Goal: Information Seeking & Learning: Stay updated

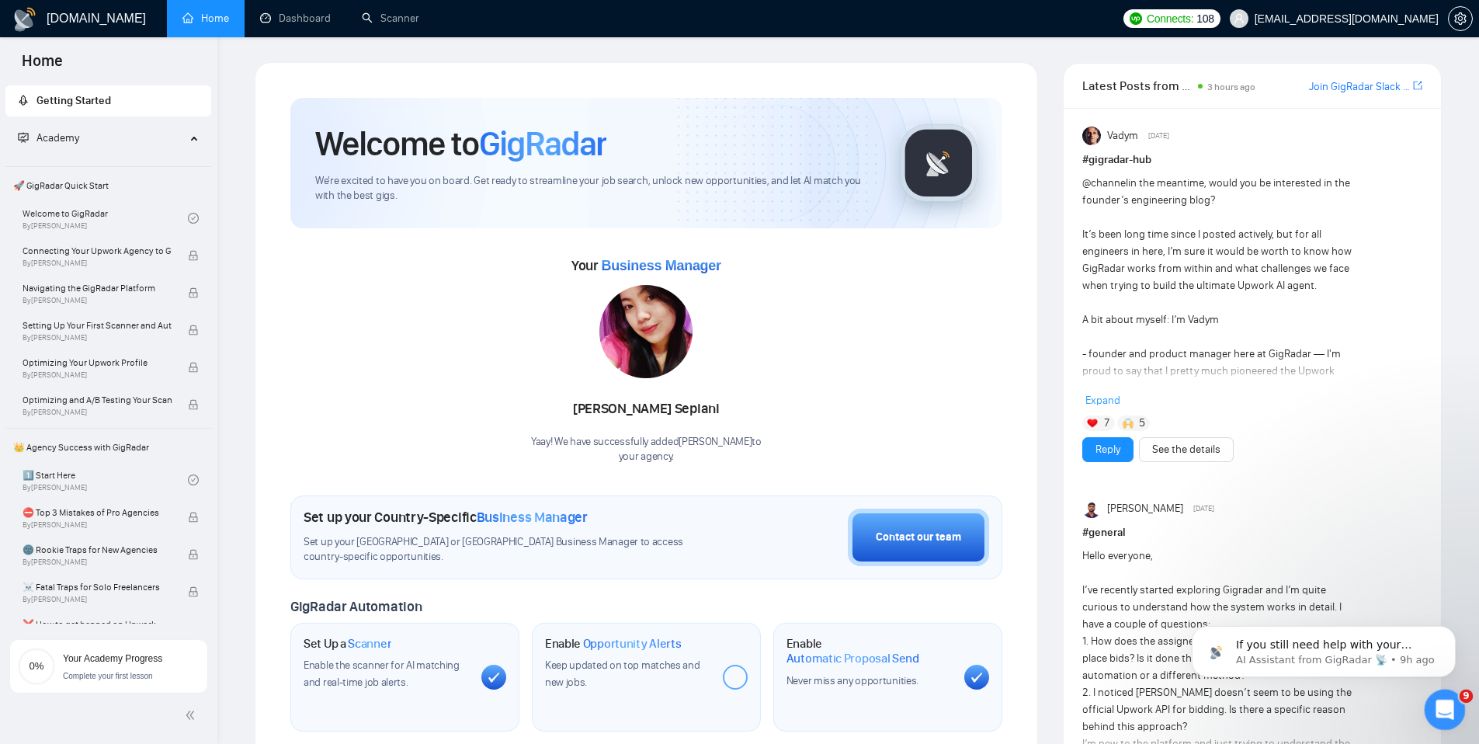
click at [1435, 695] on div "Open Intercom Messenger" at bounding box center [1442, 707] width 51 height 51
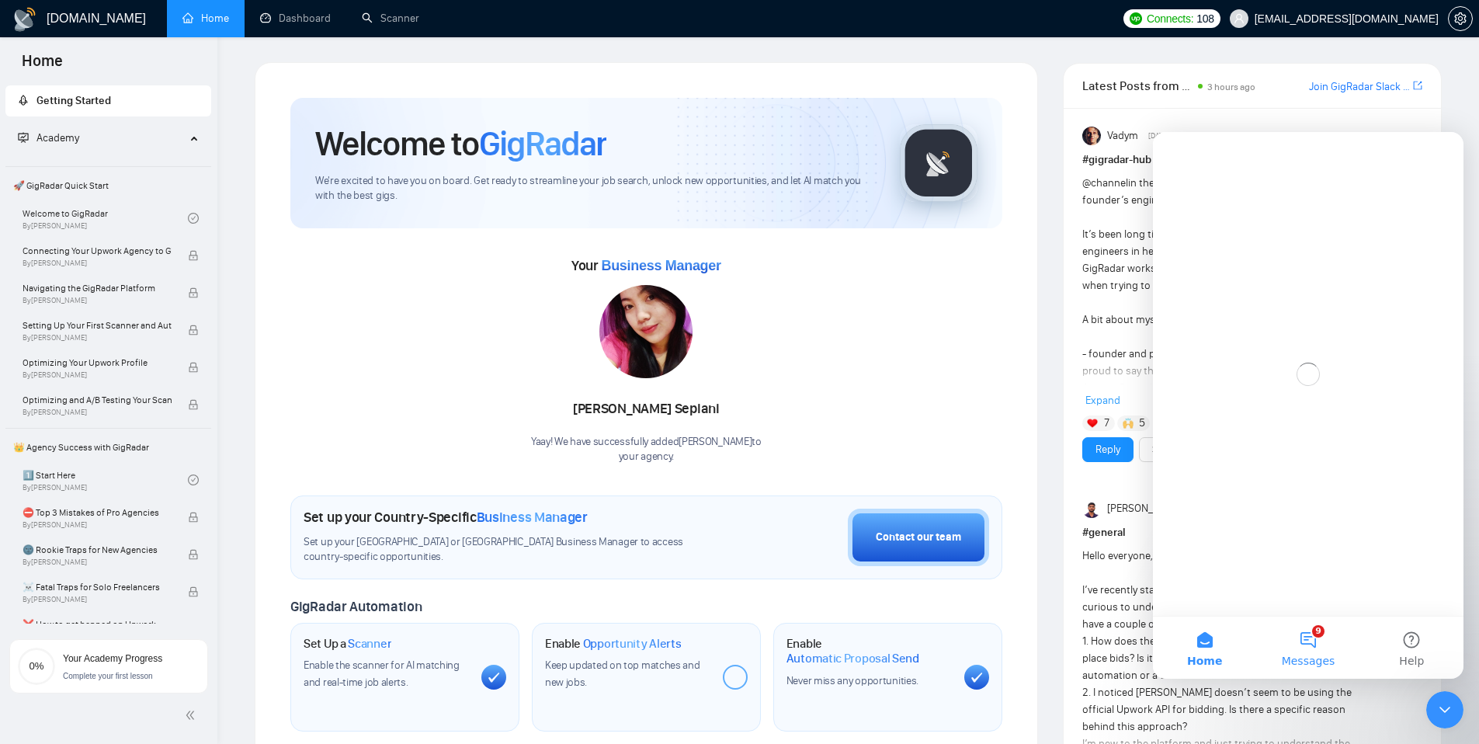
click at [1320, 645] on button "9 Messages" at bounding box center [1307, 647] width 103 height 62
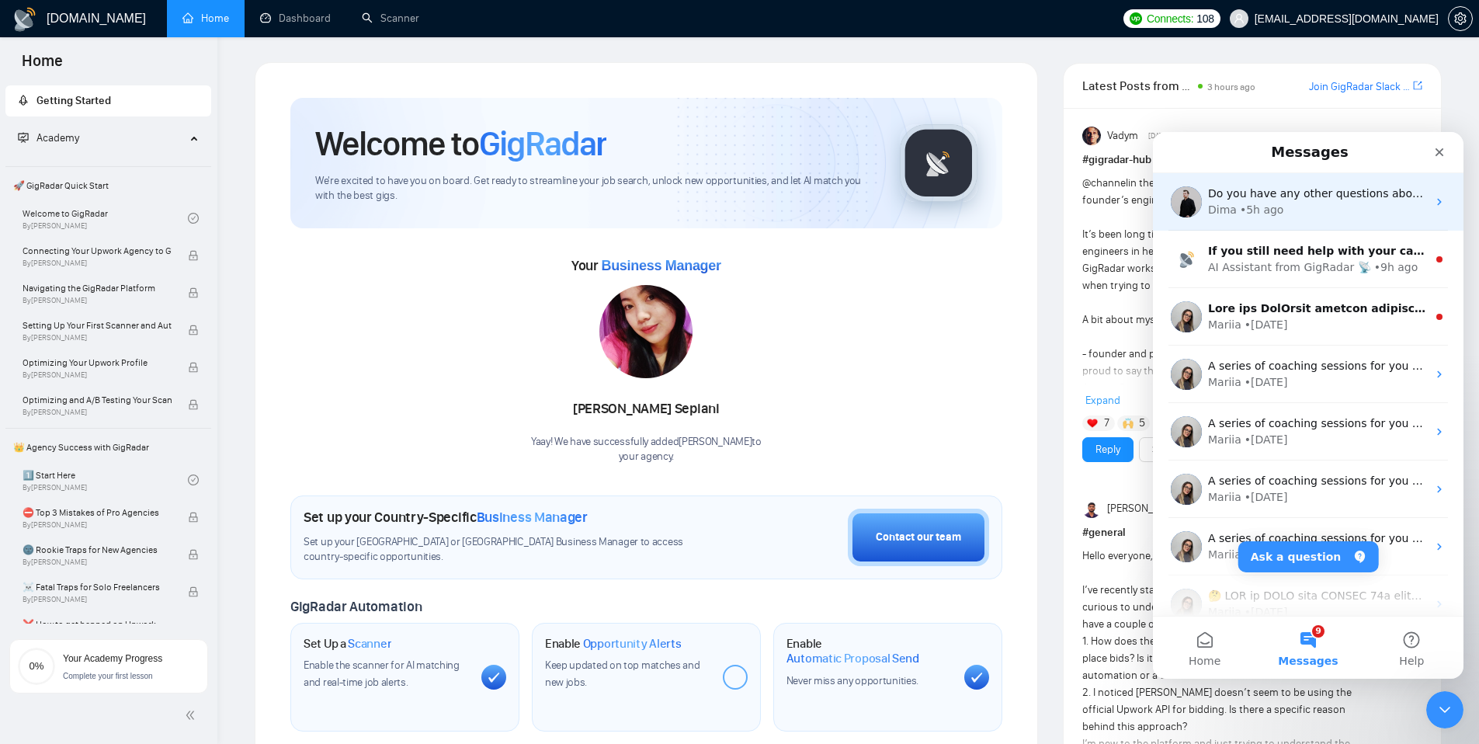
click at [1265, 203] on div "• 5h ago" at bounding box center [1262, 210] width 44 height 16
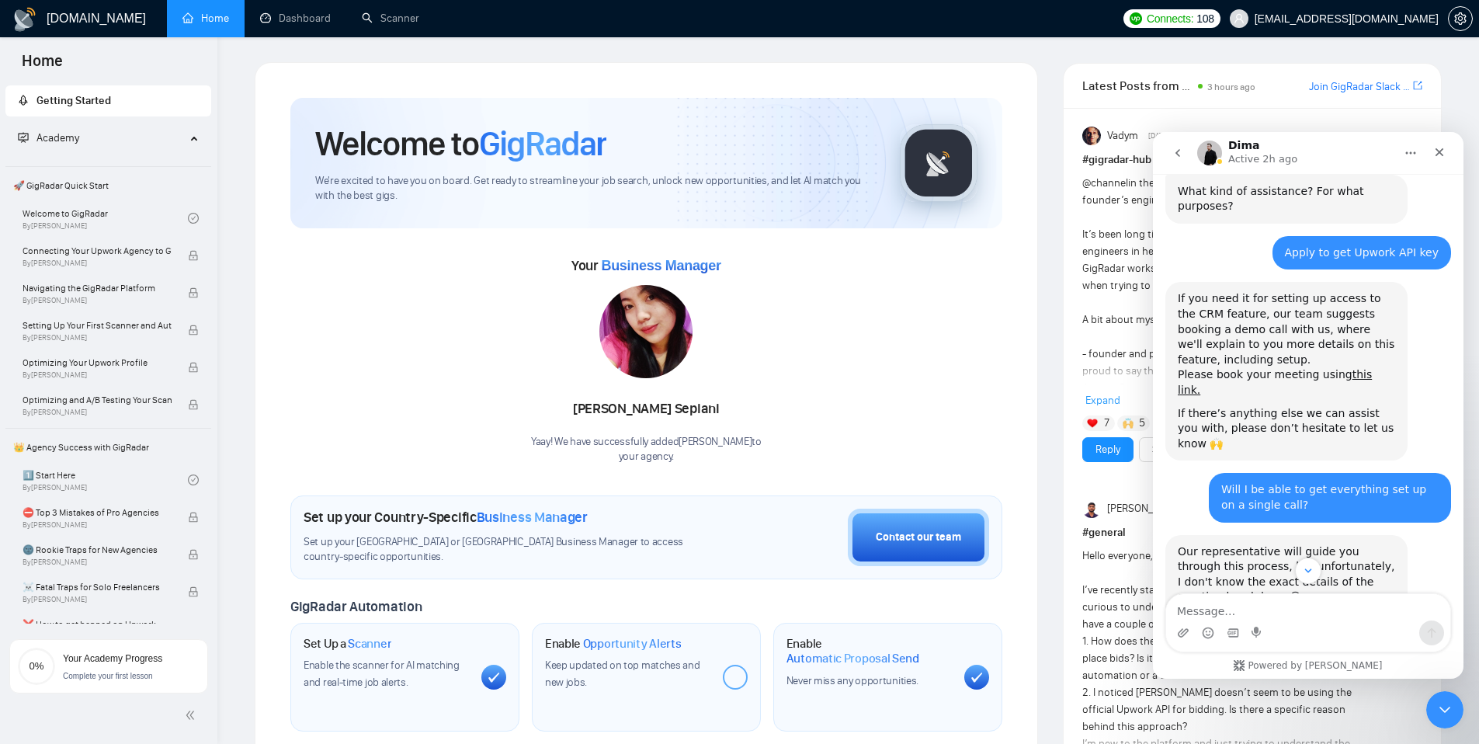
scroll to position [793, 0]
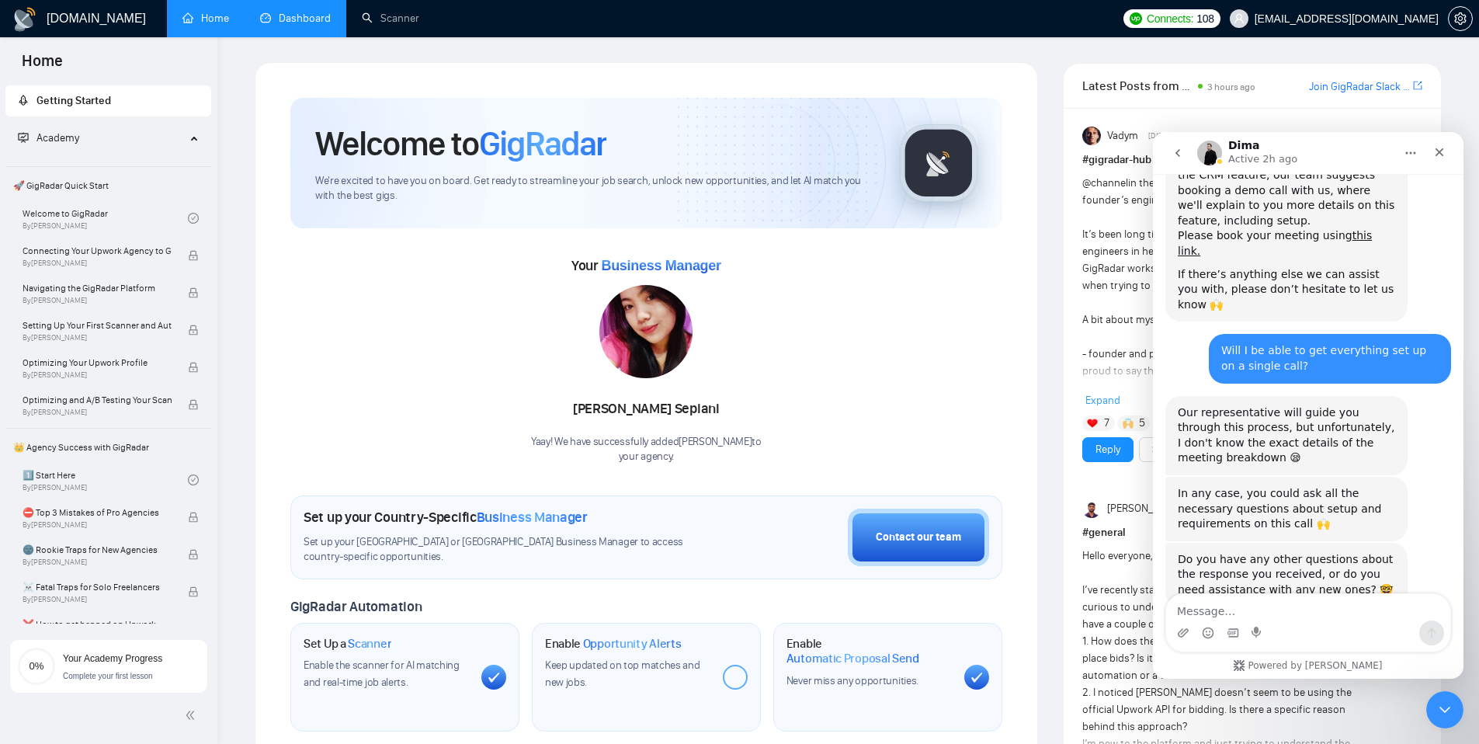
click at [300, 12] on link "Dashboard" at bounding box center [295, 18] width 71 height 13
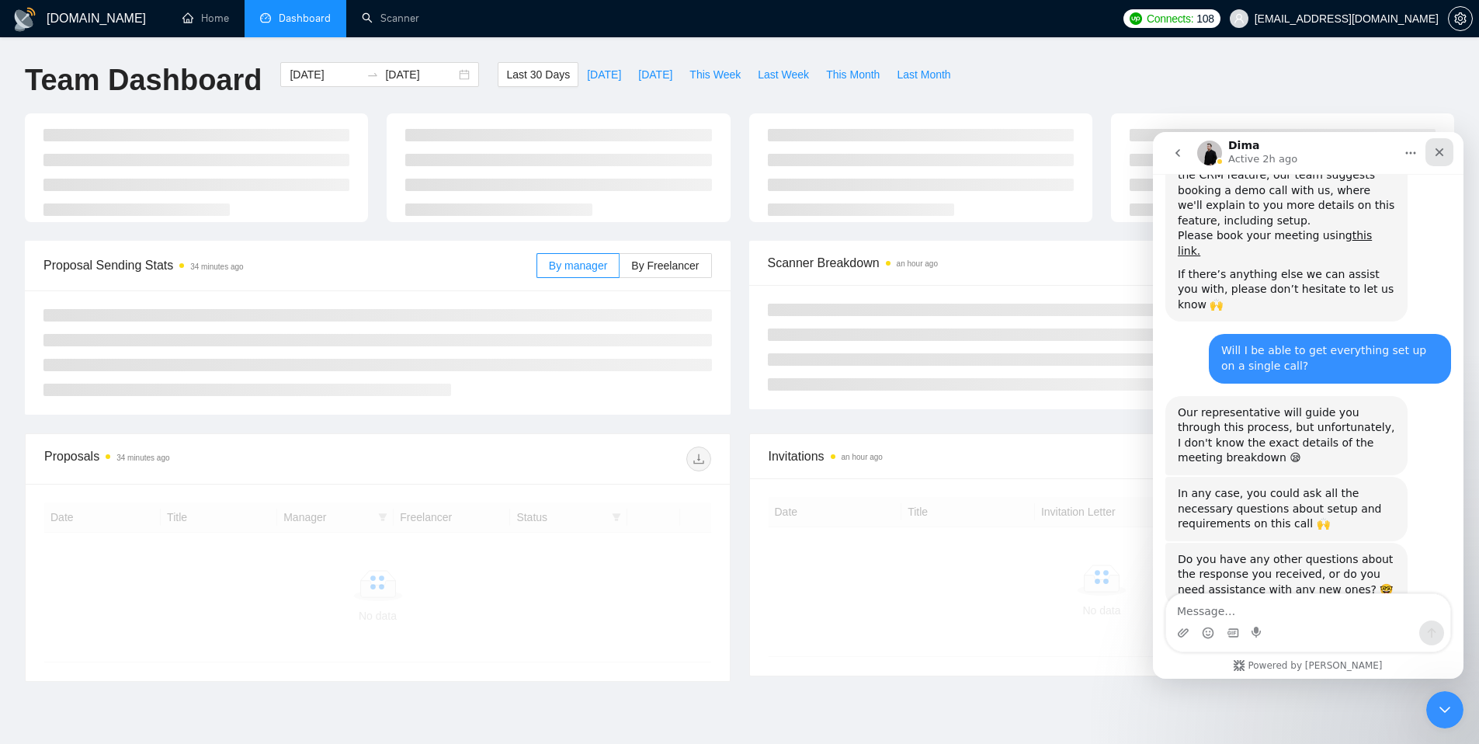
click at [1442, 160] on div "Close" at bounding box center [1439, 152] width 28 height 28
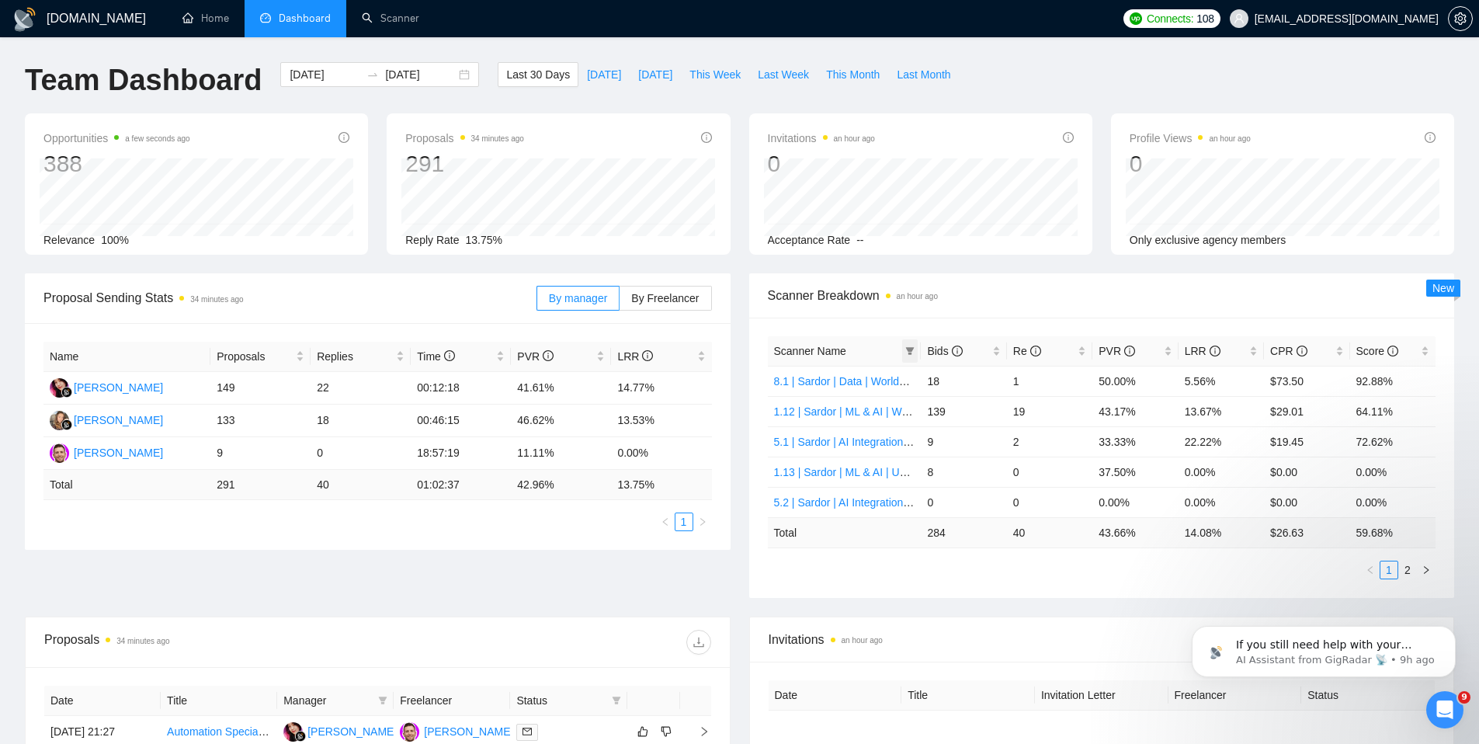
click at [913, 346] on icon "filter" at bounding box center [909, 350] width 9 height 9
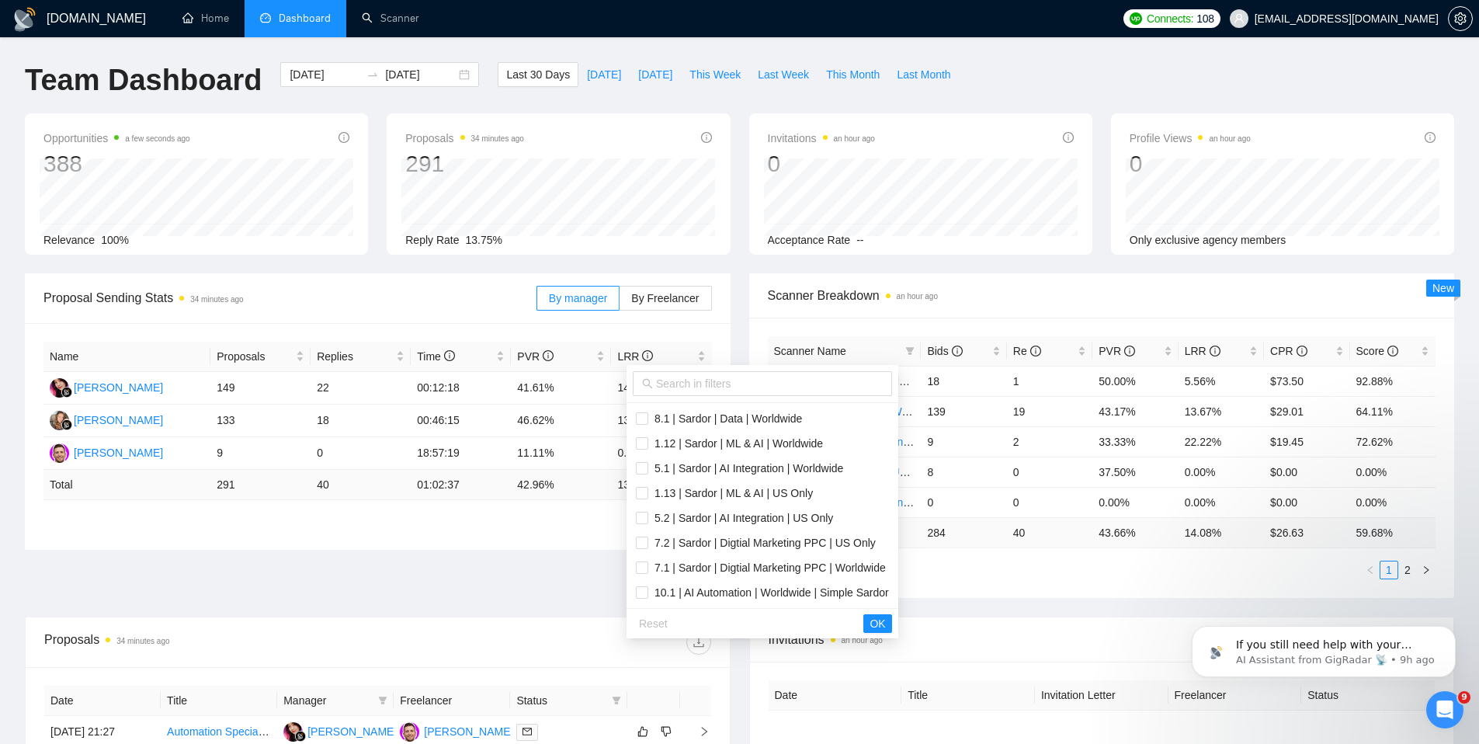
click at [1025, 265] on div "Opportunities a few seconds ago 388 Relevance 100% Proposals 34 minutes ago 291…" at bounding box center [740, 193] width 1448 height 160
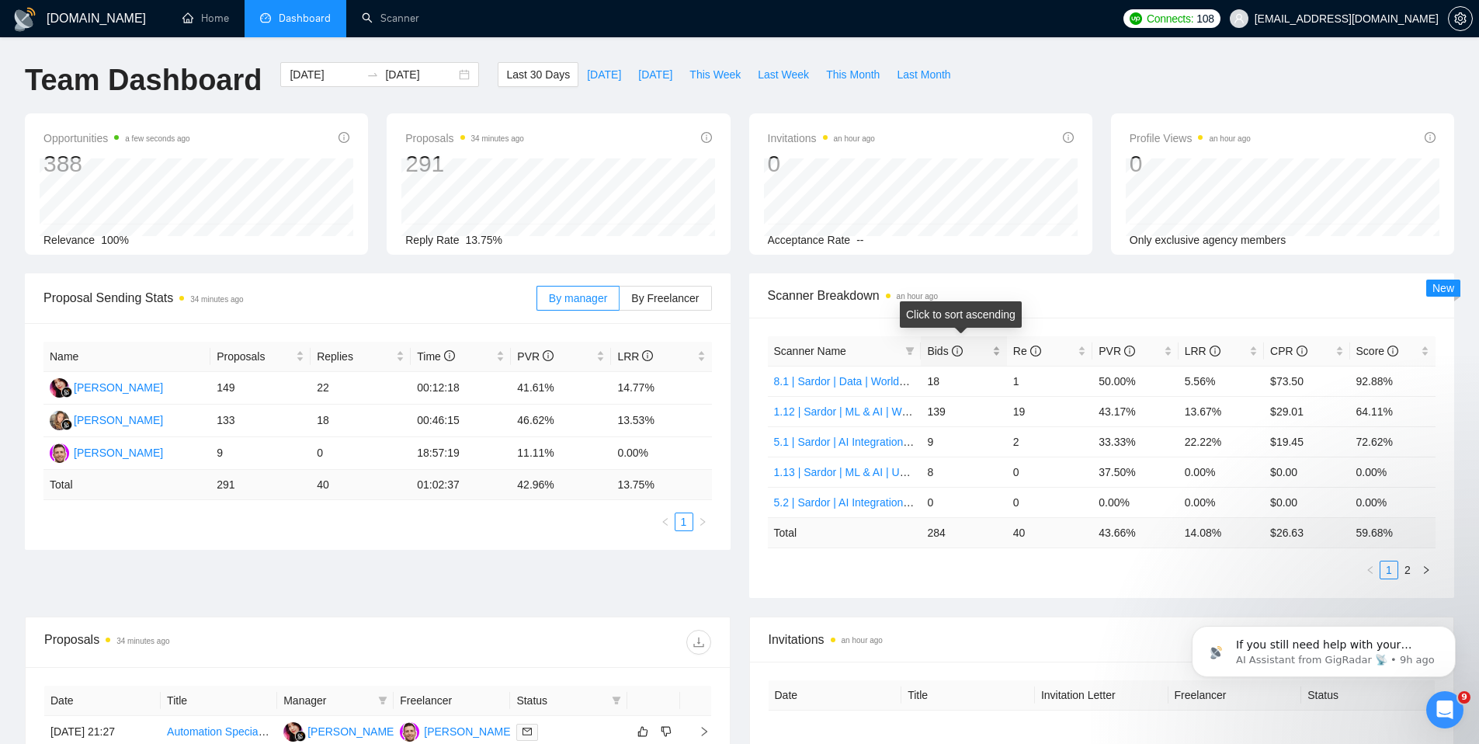
click at [1000, 354] on div "Bids" at bounding box center [963, 350] width 73 height 17
